Goal: Communication & Community: Answer question/provide support

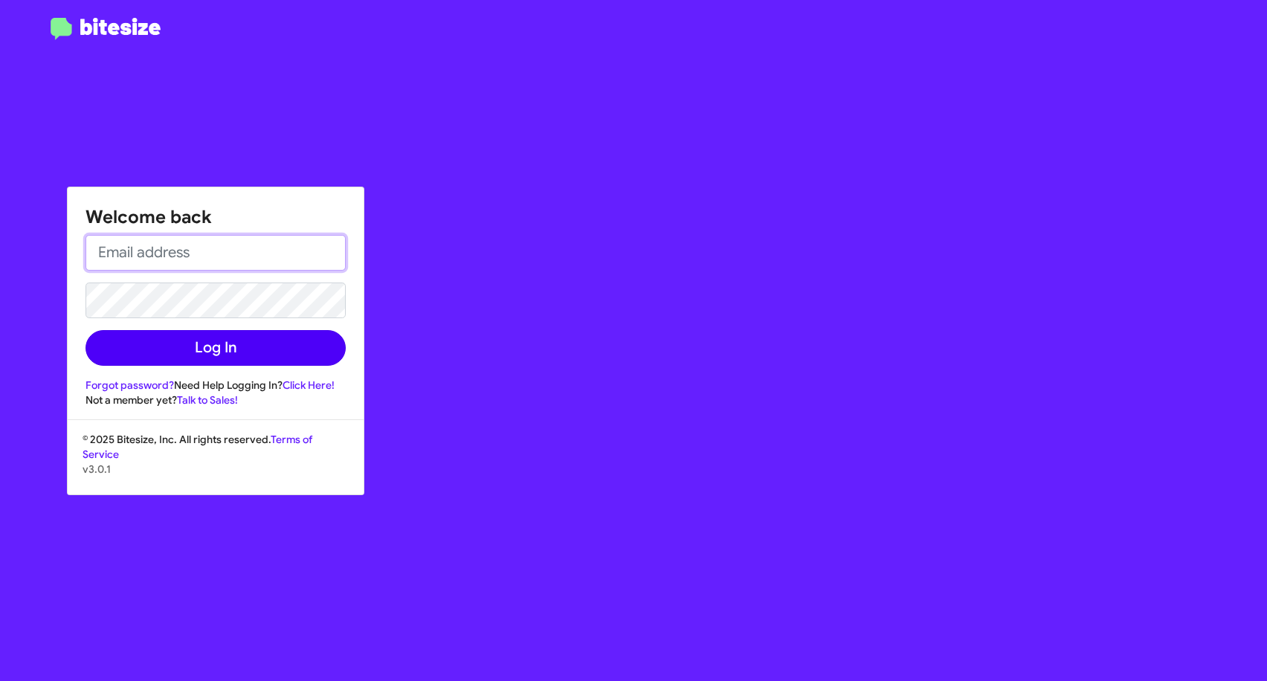
type input "[EMAIL_ADDRESS][DOMAIN_NAME]"
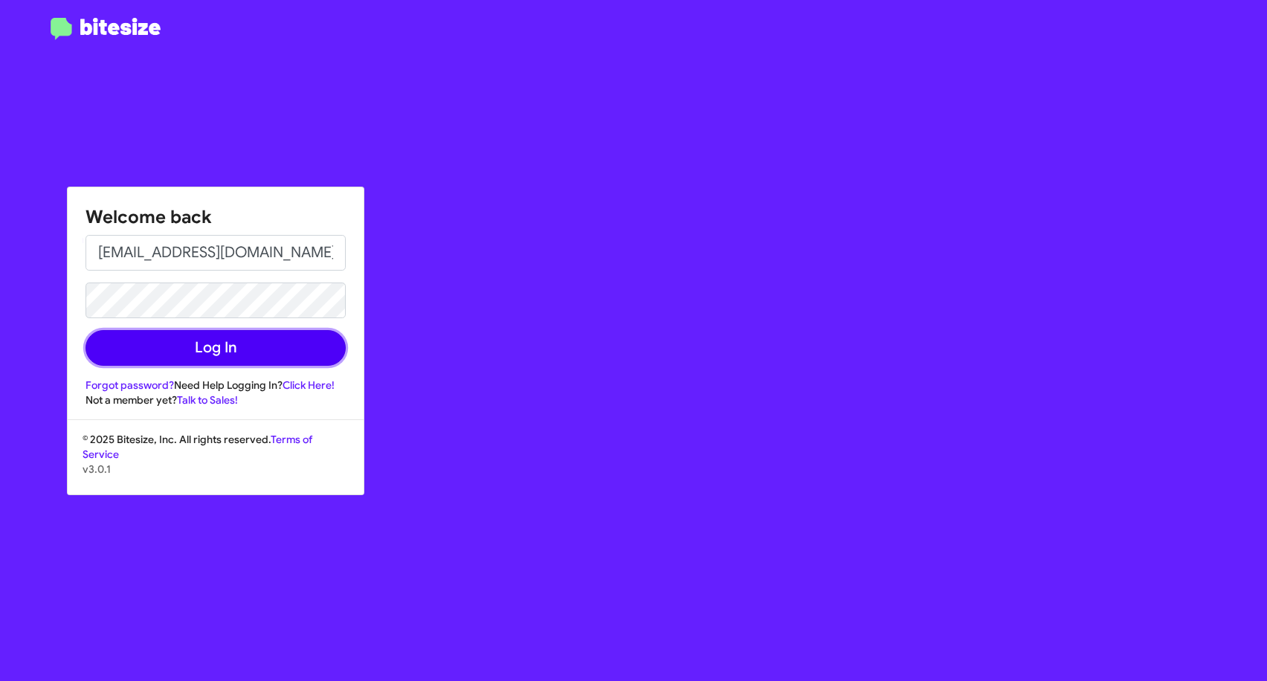
click at [216, 350] on button "Log In" at bounding box center [216, 348] width 260 height 36
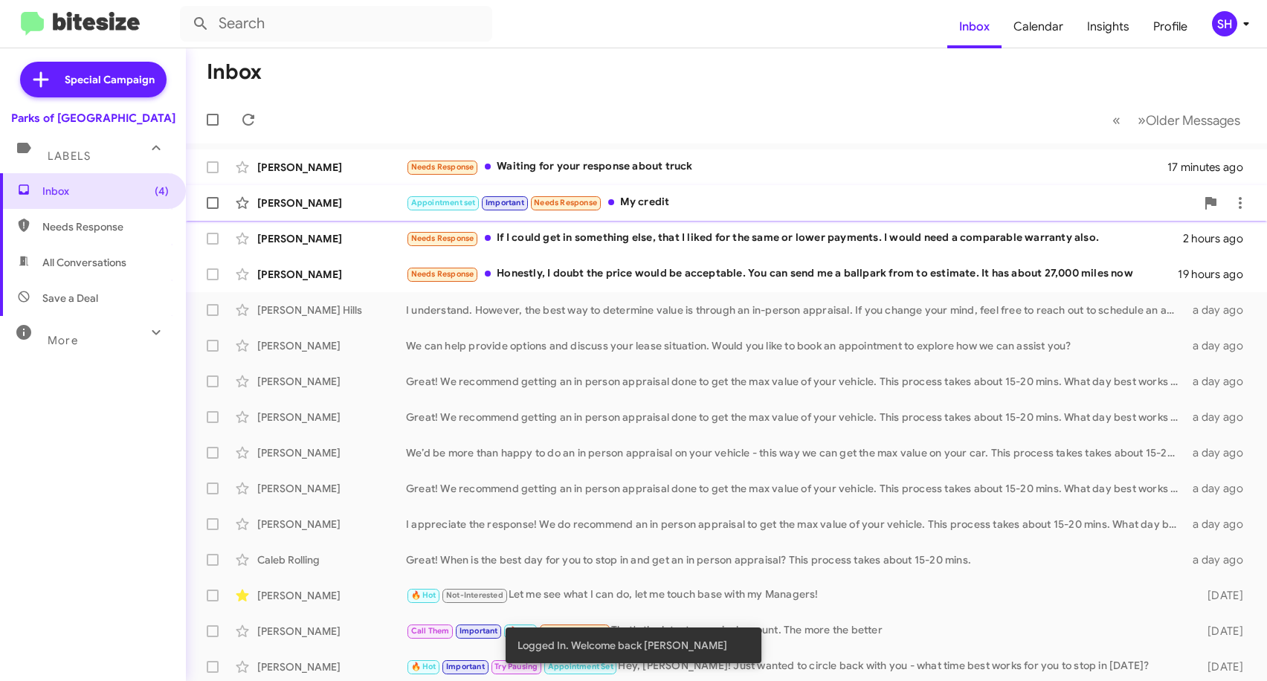
click at [670, 199] on div "Appointment set Important Needs Response My credit" at bounding box center [801, 202] width 790 height 17
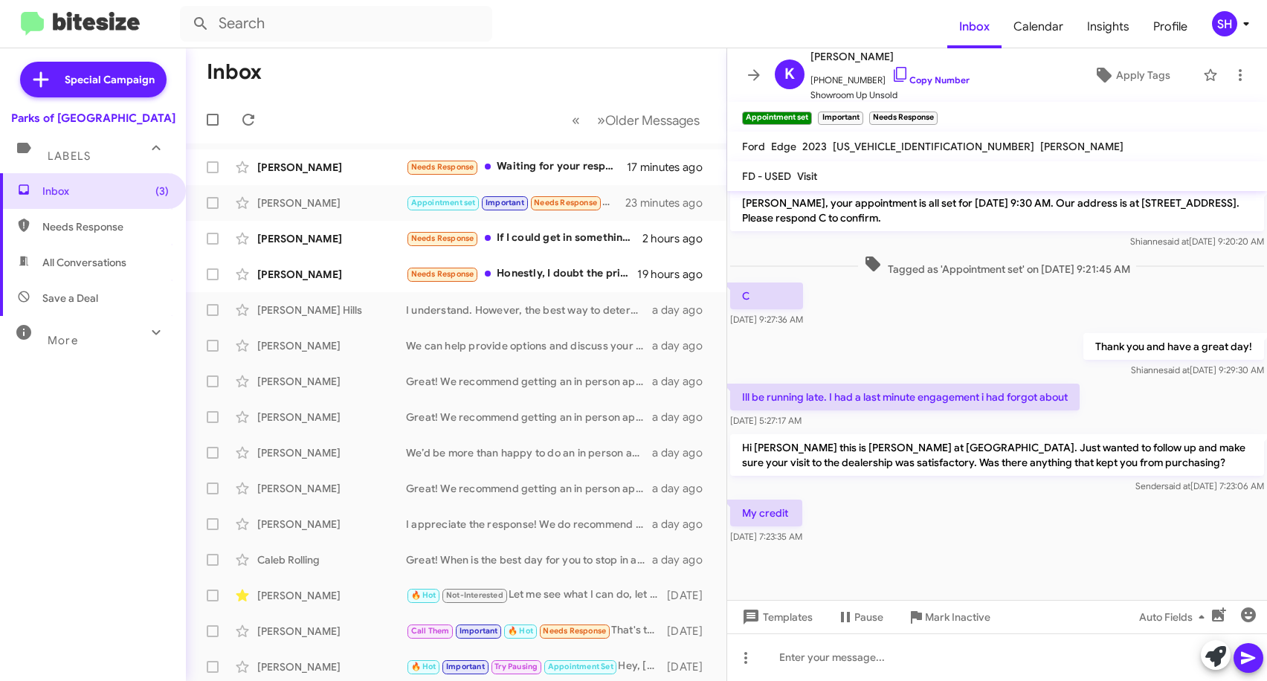
scroll to position [620, 0]
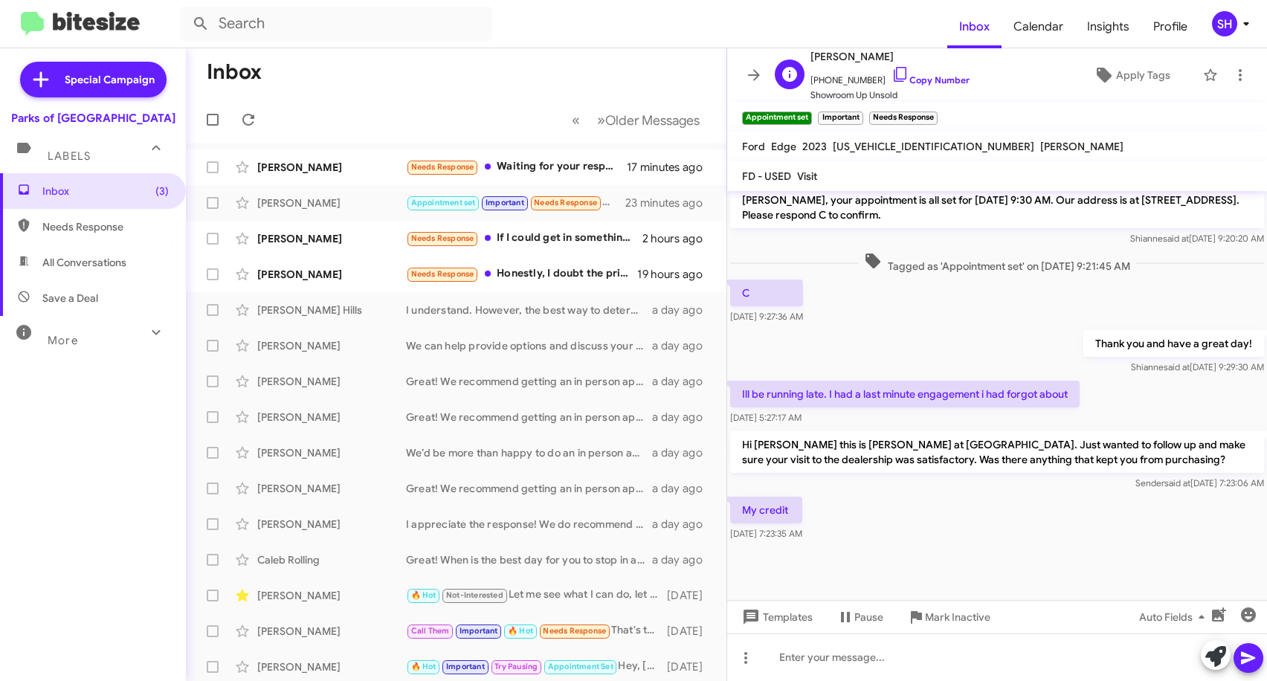
drag, startPoint x: 895, startPoint y: 58, endPoint x: 814, endPoint y: 59, distance: 81.8
click at [814, 59] on span "[PERSON_NAME]" at bounding box center [890, 57] width 159 height 18
copy span "[PERSON_NAME]"
click at [554, 59] on mat-toolbar-row "Inbox" at bounding box center [456, 72] width 541 height 48
click at [760, 66] on icon at bounding box center [754, 75] width 18 height 18
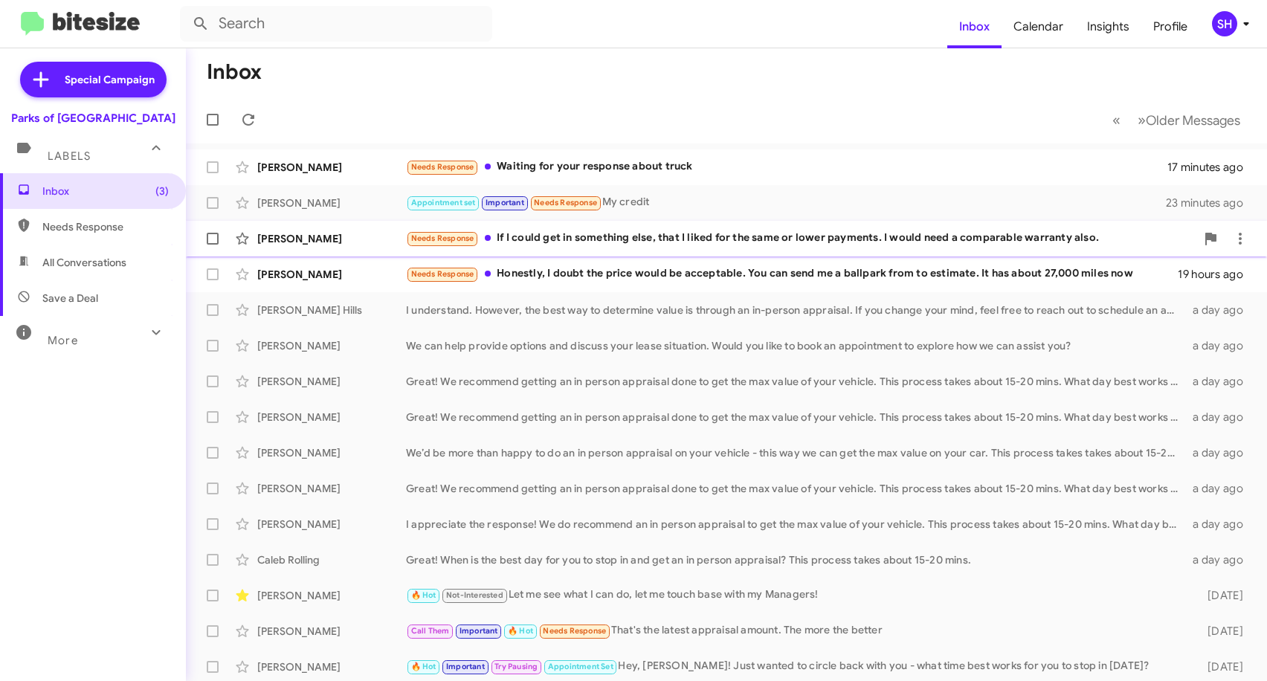
click at [828, 229] on div "[PERSON_NAME] Needs Response If I could get in something else, that I liked for…" at bounding box center [727, 239] width 1058 height 30
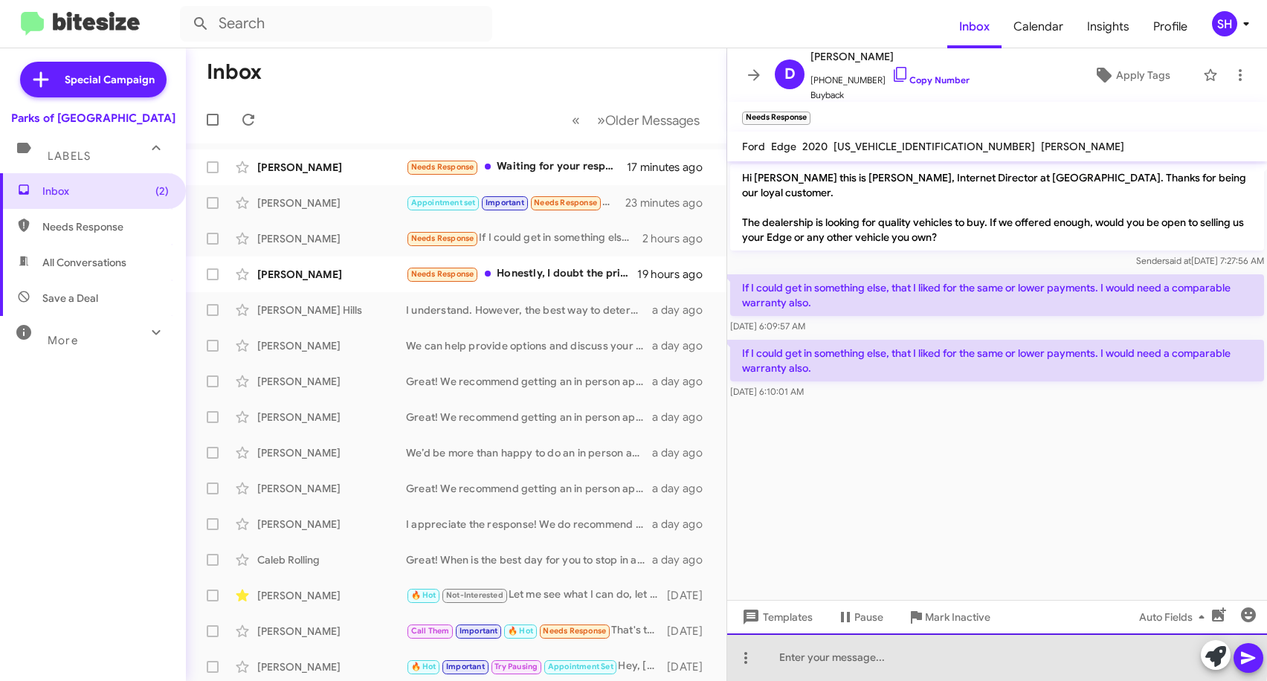
click at [799, 651] on div at bounding box center [997, 658] width 540 height 48
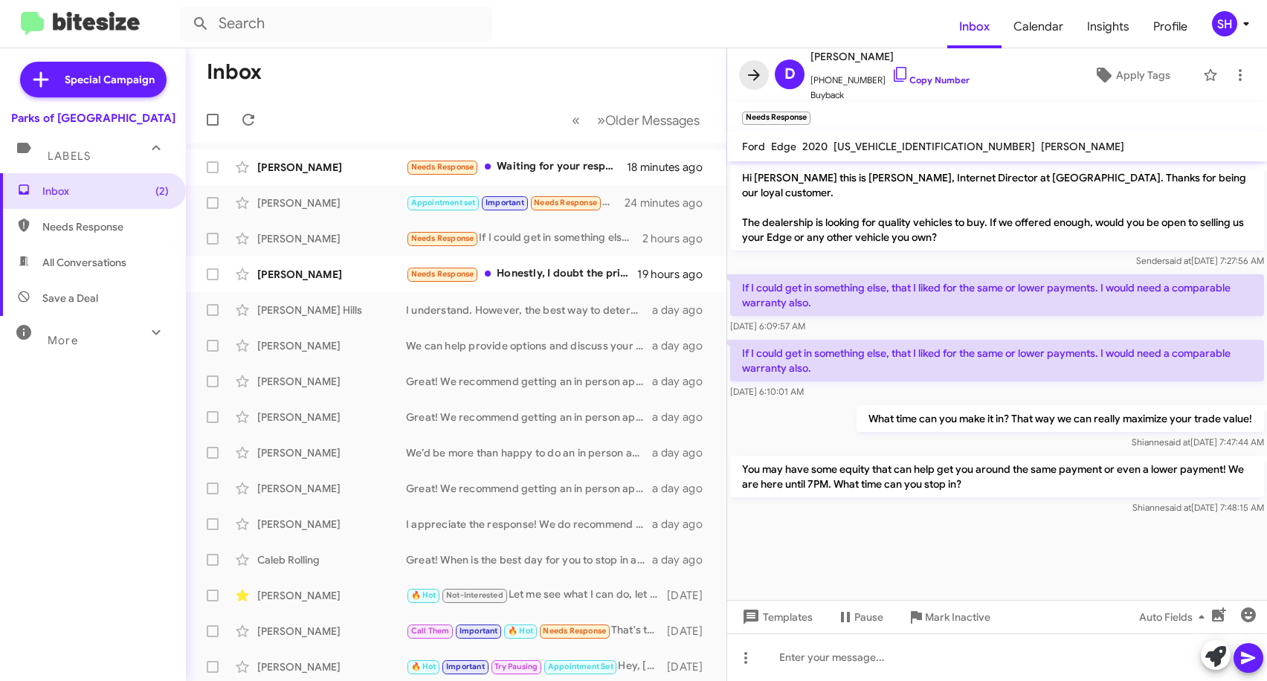
click at [748, 71] on icon at bounding box center [754, 75] width 18 height 18
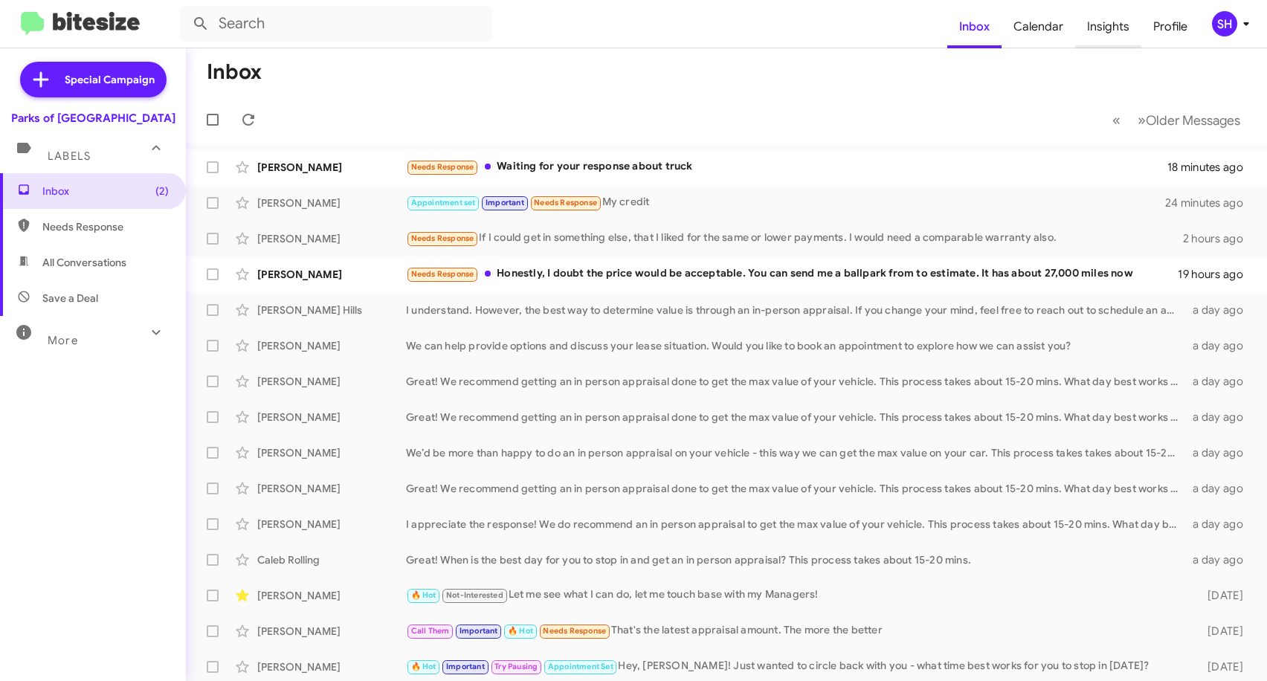
click at [1105, 34] on span "Insights" at bounding box center [1108, 26] width 66 height 43
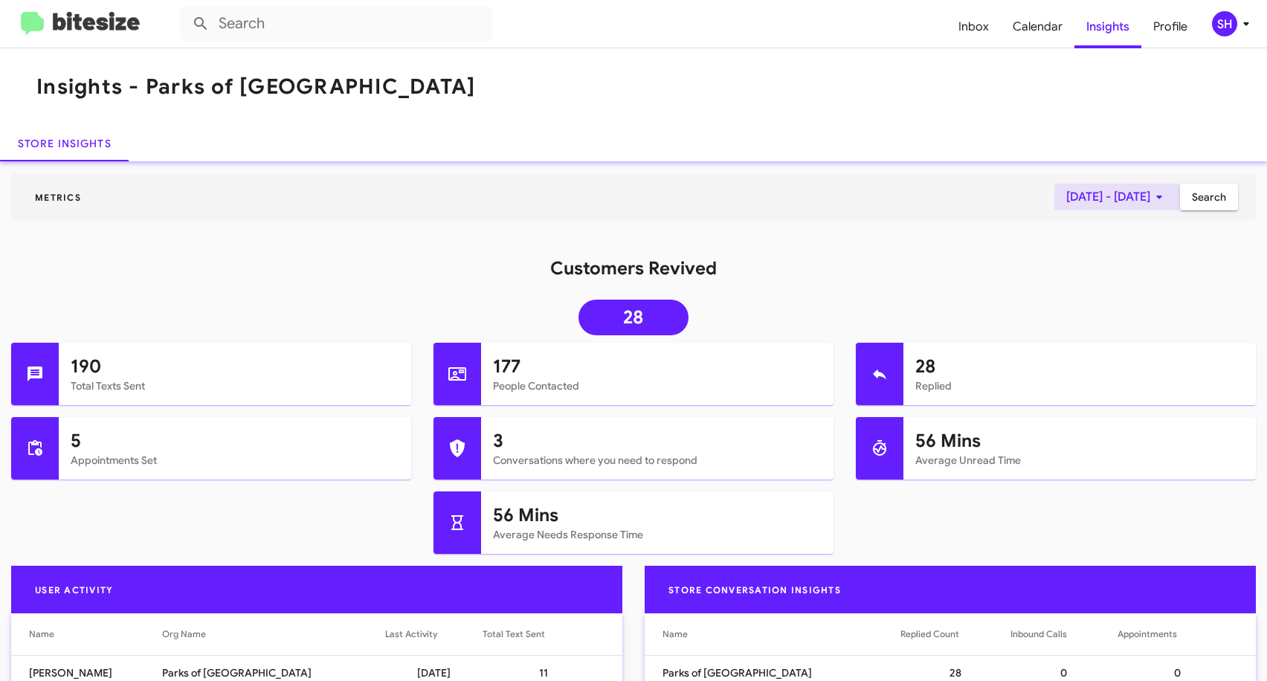
click at [1121, 199] on span "[DATE] - [DATE]" at bounding box center [1117, 197] width 102 height 27
click at [1022, 247] on button "[DATE]" at bounding box center [987, 248] width 68 height 30
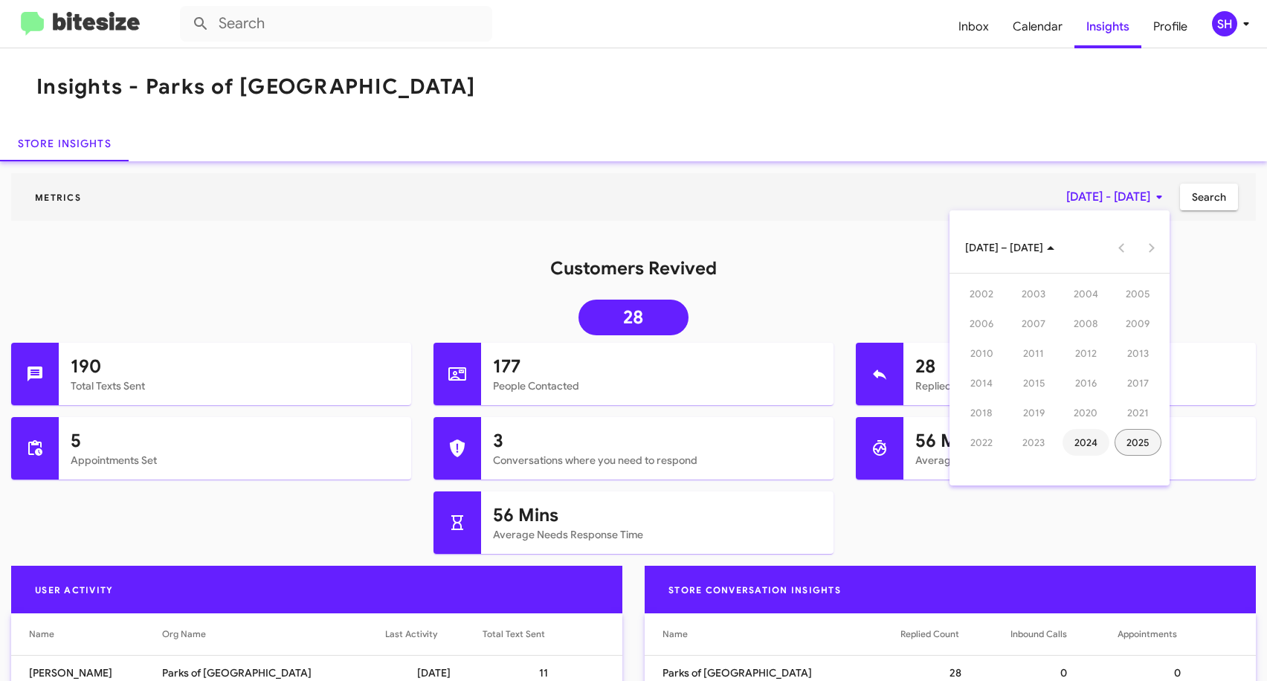
click at [1094, 440] on div "2024" at bounding box center [1086, 442] width 47 height 27
click at [1150, 248] on button "Next year" at bounding box center [1151, 248] width 30 height 30
click at [1133, 355] on div "AUG" at bounding box center [1138, 353] width 47 height 27
click at [841, 175] on div at bounding box center [633, 340] width 1267 height 681
click at [973, 32] on span "Inbox" at bounding box center [974, 26] width 54 height 43
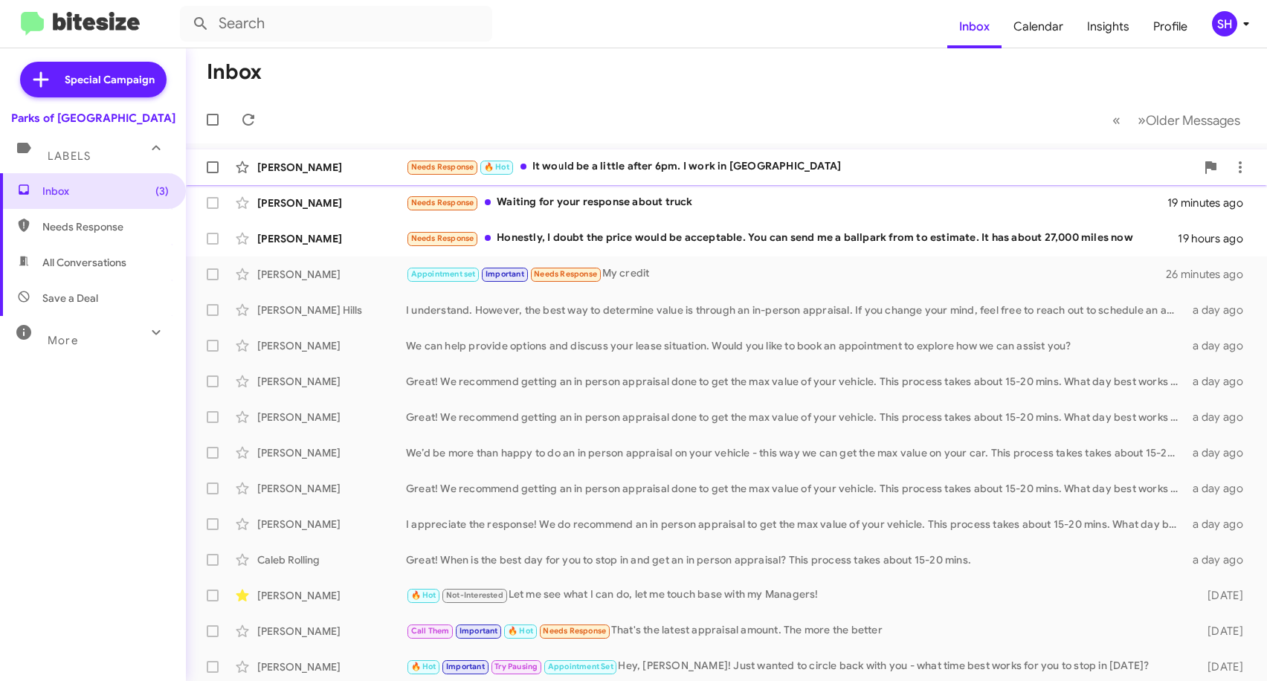
click at [714, 179] on div "[PERSON_NAME] Needs Response 🔥 Hot It would be a little after 6pm. I work in [G…" at bounding box center [727, 167] width 1058 height 30
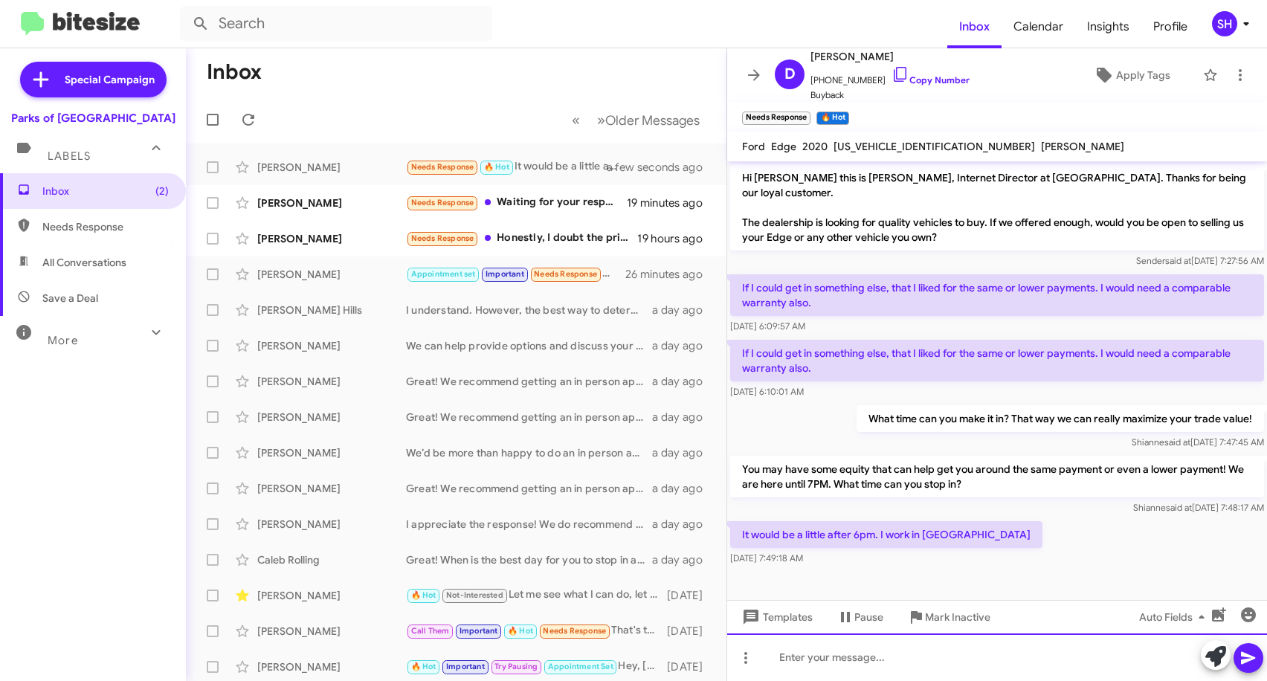
click at [852, 659] on div at bounding box center [997, 658] width 540 height 48
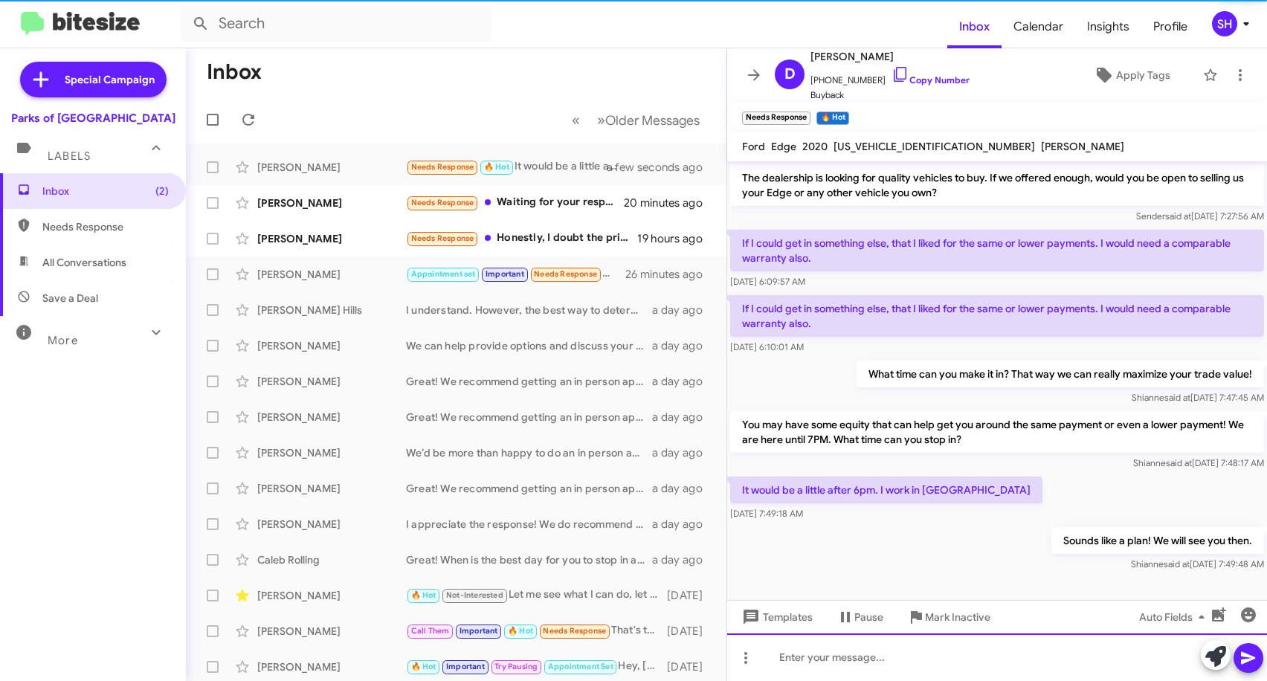
scroll to position [45, 0]
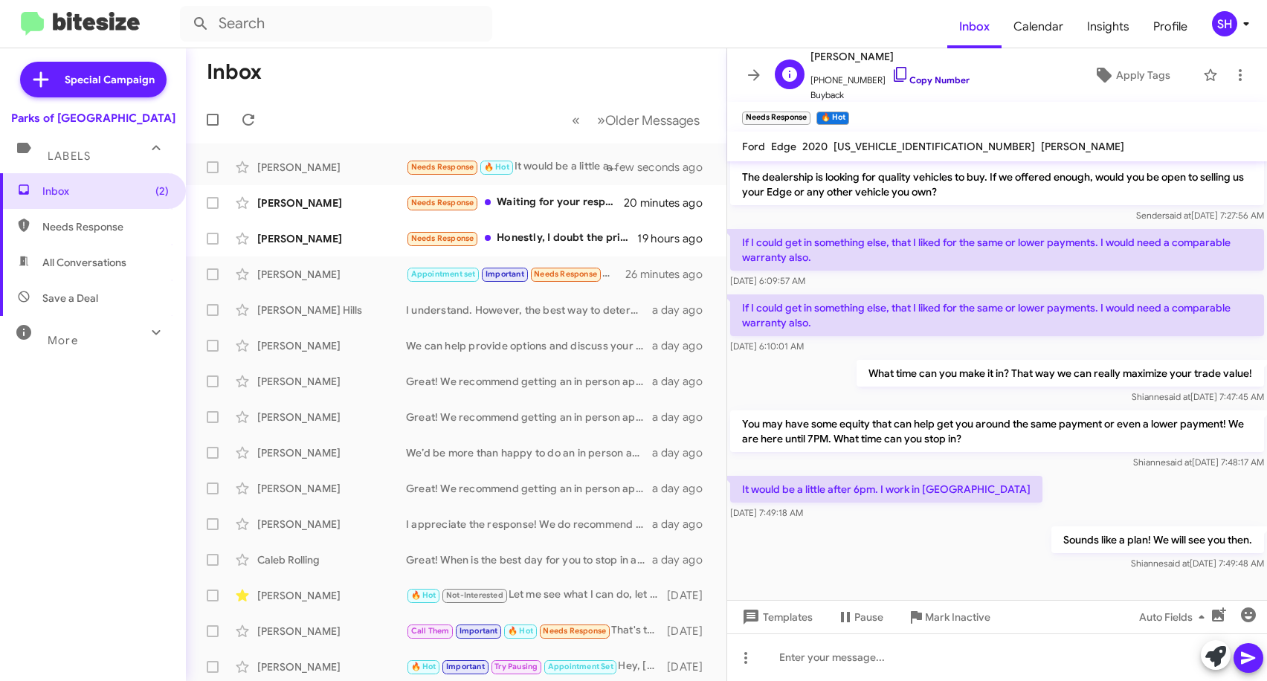
click at [892, 66] on icon at bounding box center [901, 74] width 18 height 18
drag, startPoint x: 924, startPoint y: 309, endPoint x: 930, endPoint y: 324, distance: 16.7
click at [930, 324] on p "If I could get in something else, that I liked for the same or lower payments. …" at bounding box center [997, 315] width 534 height 42
copy p "liked for the same or lower payments. I would need a comparable warranty also."
click at [837, 653] on div at bounding box center [997, 658] width 540 height 48
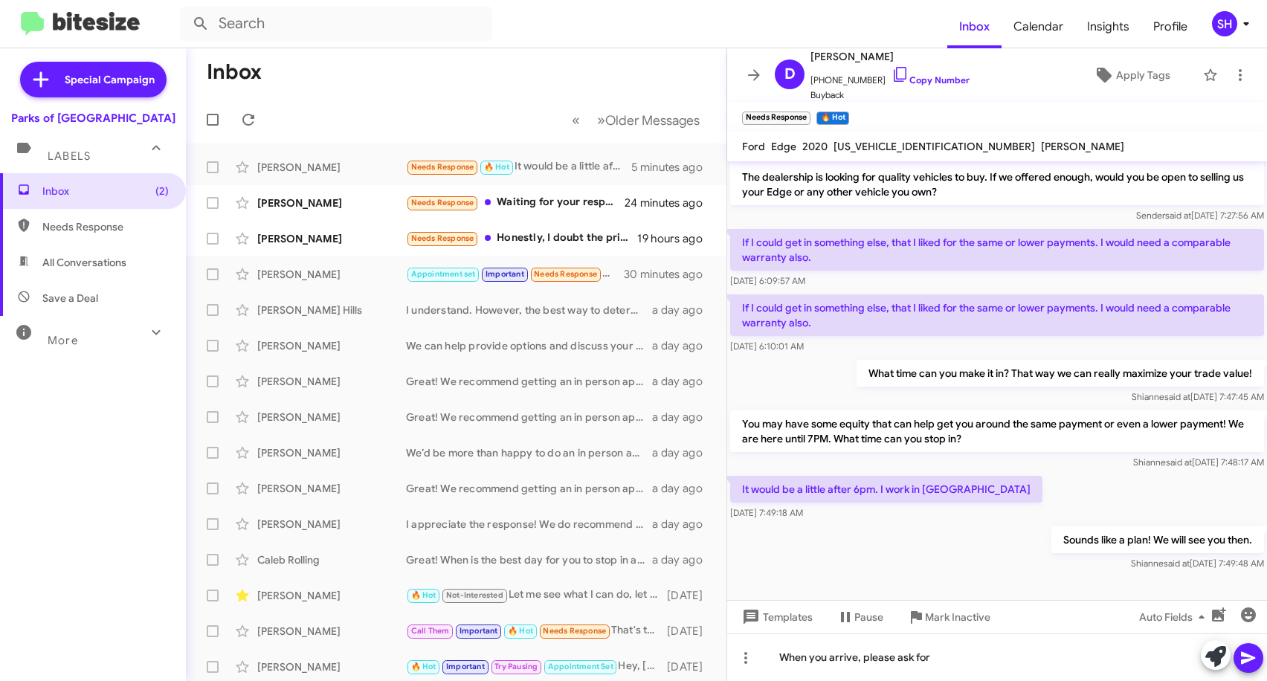
click at [886, 18] on form at bounding box center [563, 24] width 767 height 36
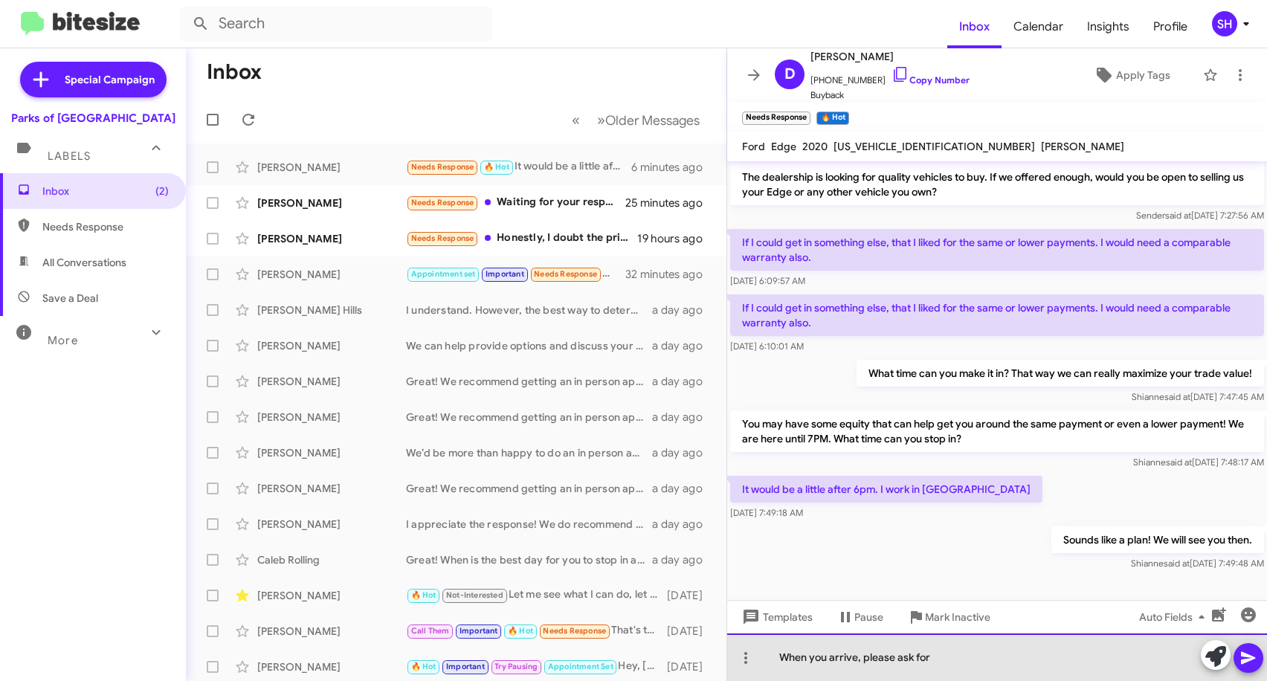
click at [943, 669] on div "When you arrive, please ask for" at bounding box center [997, 658] width 540 height 48
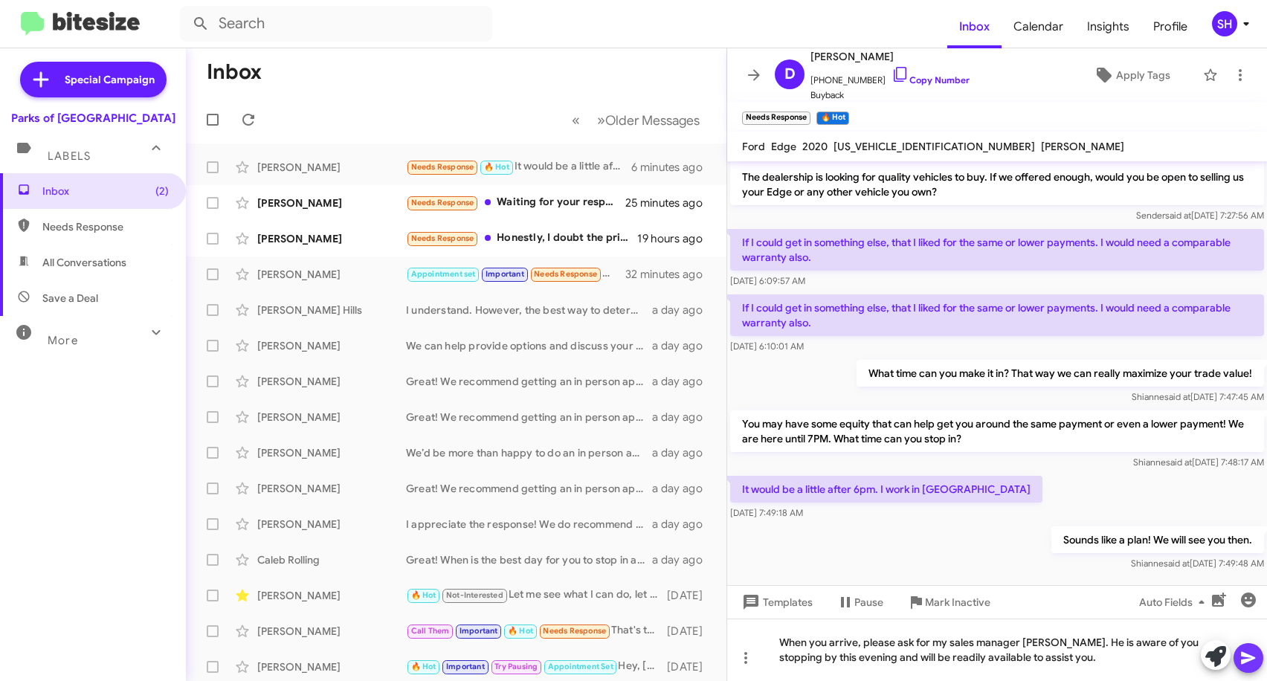
click at [1247, 648] on span at bounding box center [1249, 658] width 18 height 30
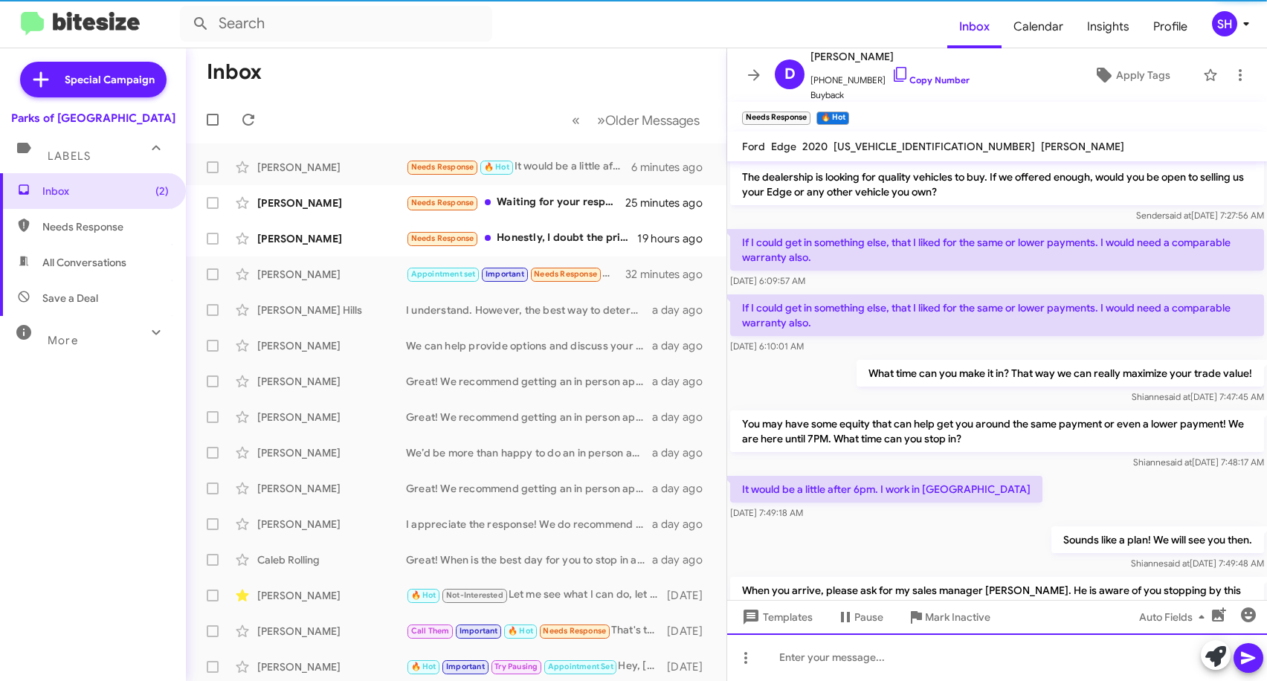
scroll to position [115, 0]
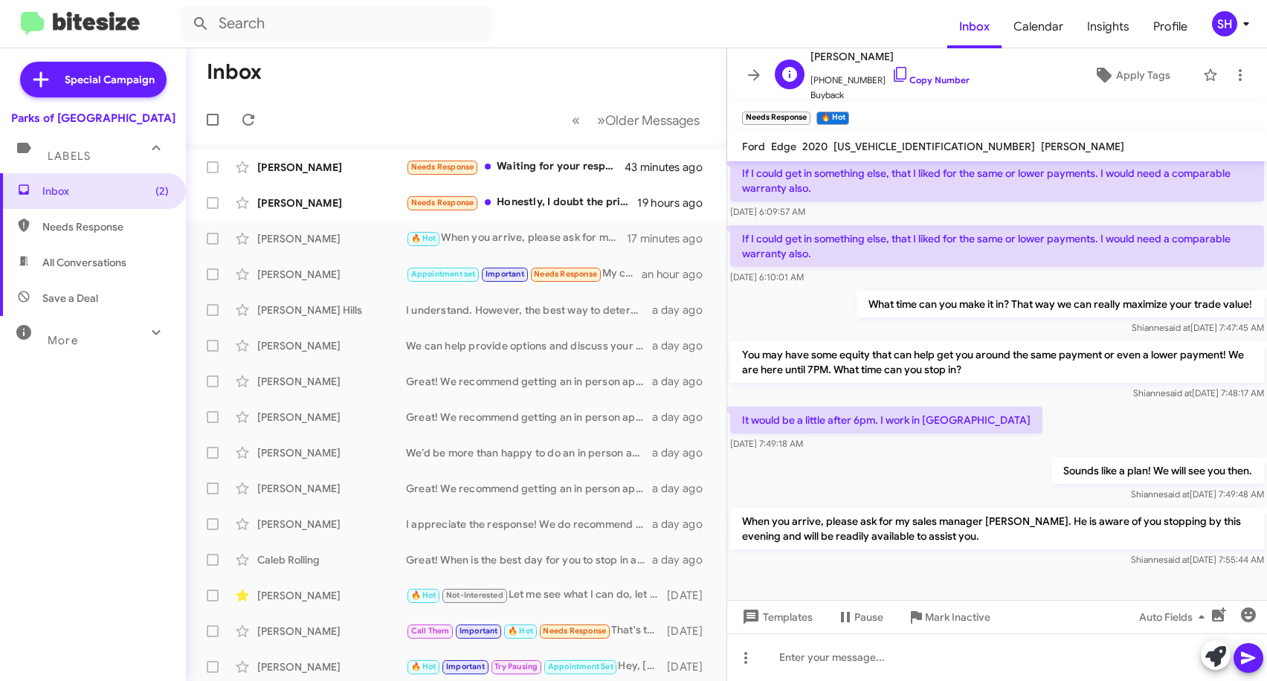
click at [770, 65] on div "D [PERSON_NAME] [PHONE_NUMBER] Copy Number Buyback" at bounding box center [869, 75] width 201 height 55
click at [768, 68] on span at bounding box center [754, 75] width 30 height 18
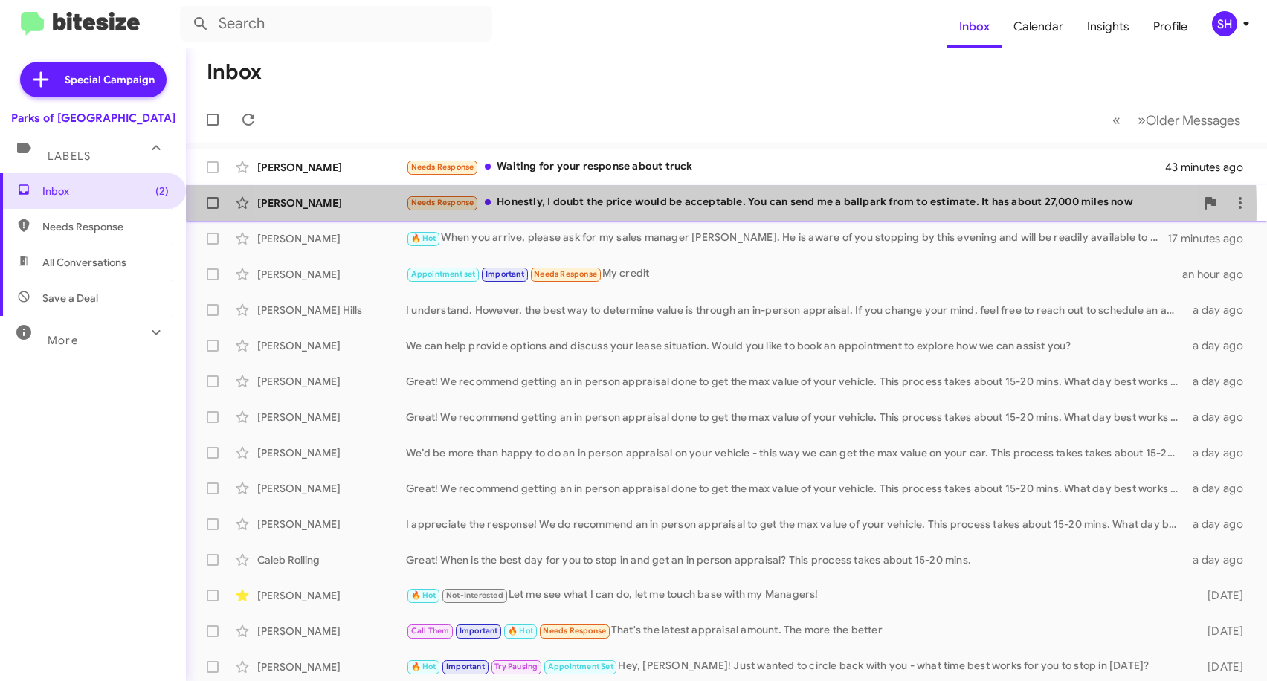
click at [660, 210] on div "Needs Response Honestly, I doubt the price would be acceptable. You can send me…" at bounding box center [801, 202] width 790 height 17
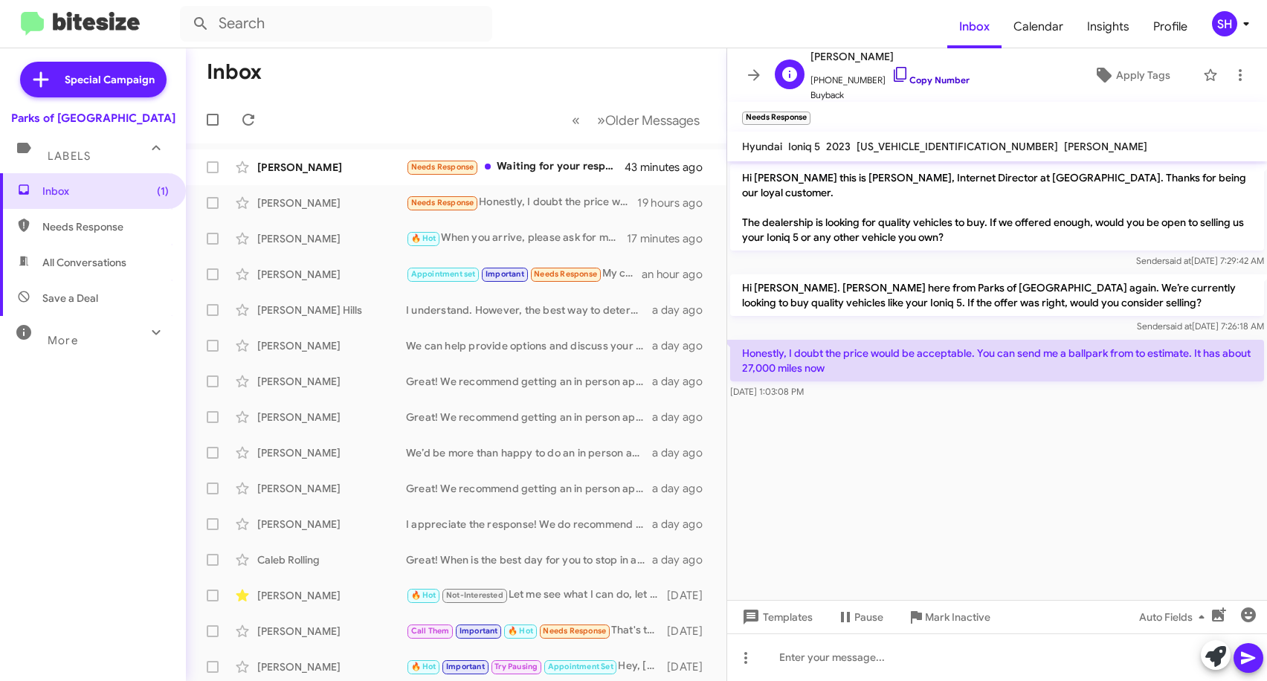
click at [894, 71] on icon at bounding box center [900, 74] width 13 height 15
